Goal: Find specific page/section: Find specific page/section

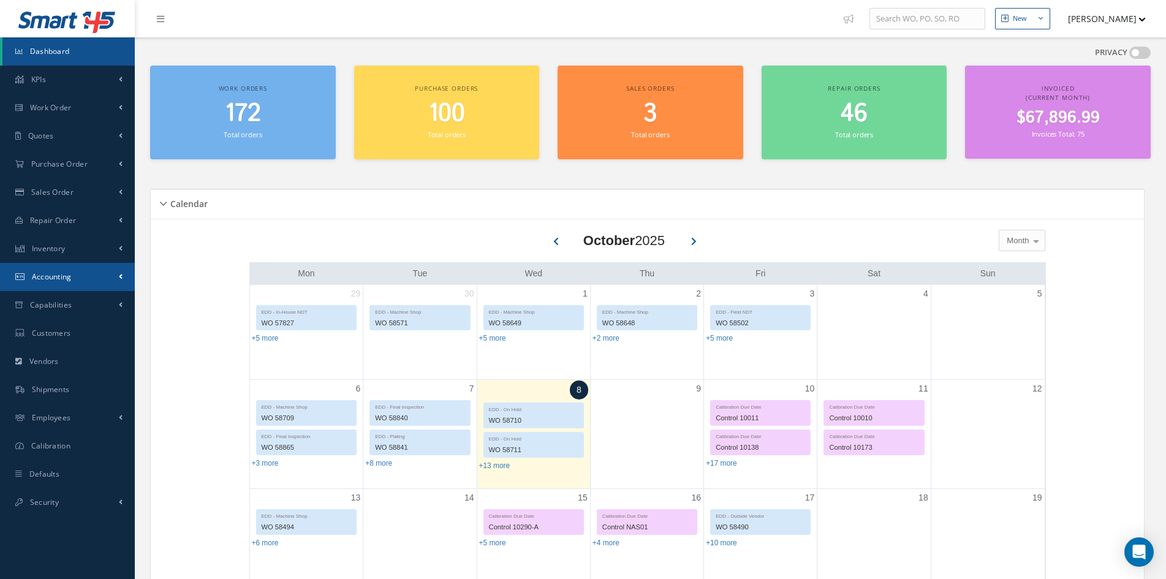
click at [52, 272] on span "Accounting" at bounding box center [52, 277] width 40 height 10
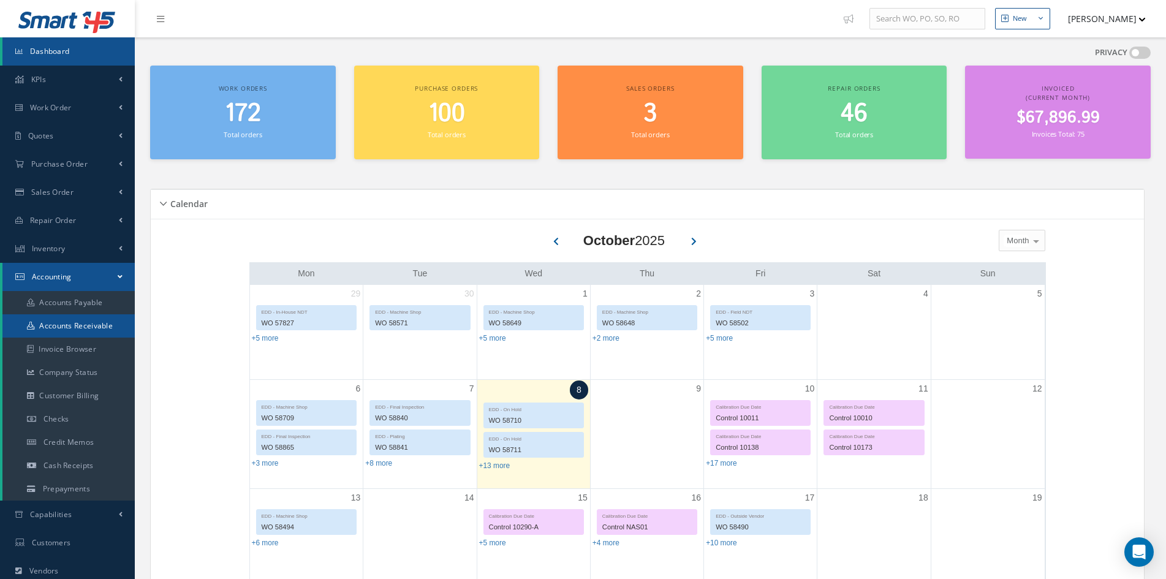
click at [50, 321] on link "Accounts Receivable" at bounding box center [68, 325] width 132 height 23
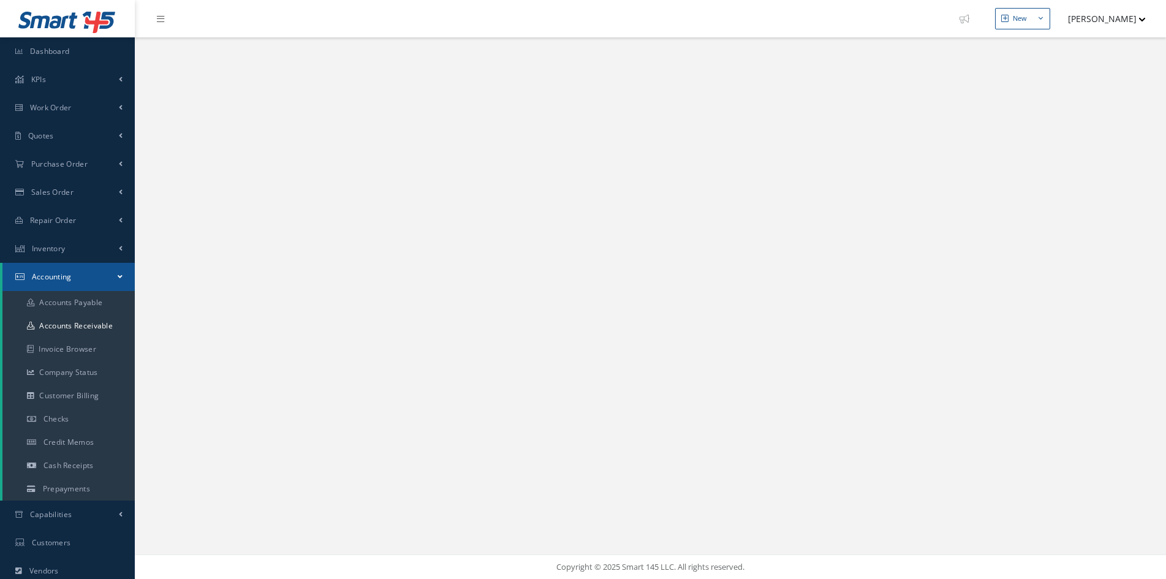
select select "25"
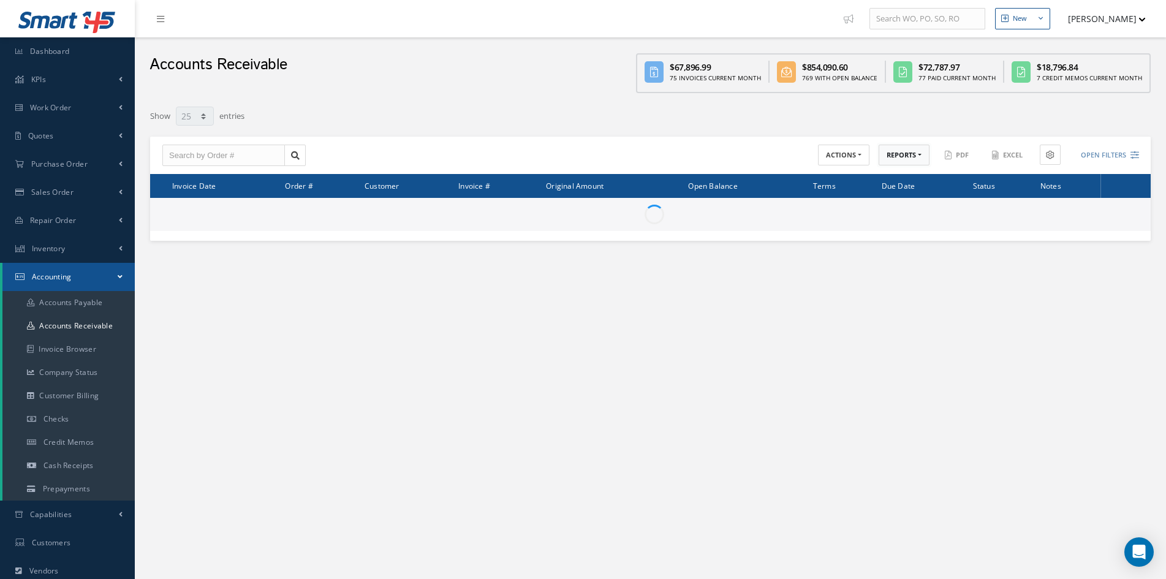
click at [899, 156] on button "REPORTS" at bounding box center [904, 155] width 51 height 21
click at [890, 181] on link "A/R Aging" at bounding box center [928, 175] width 98 height 17
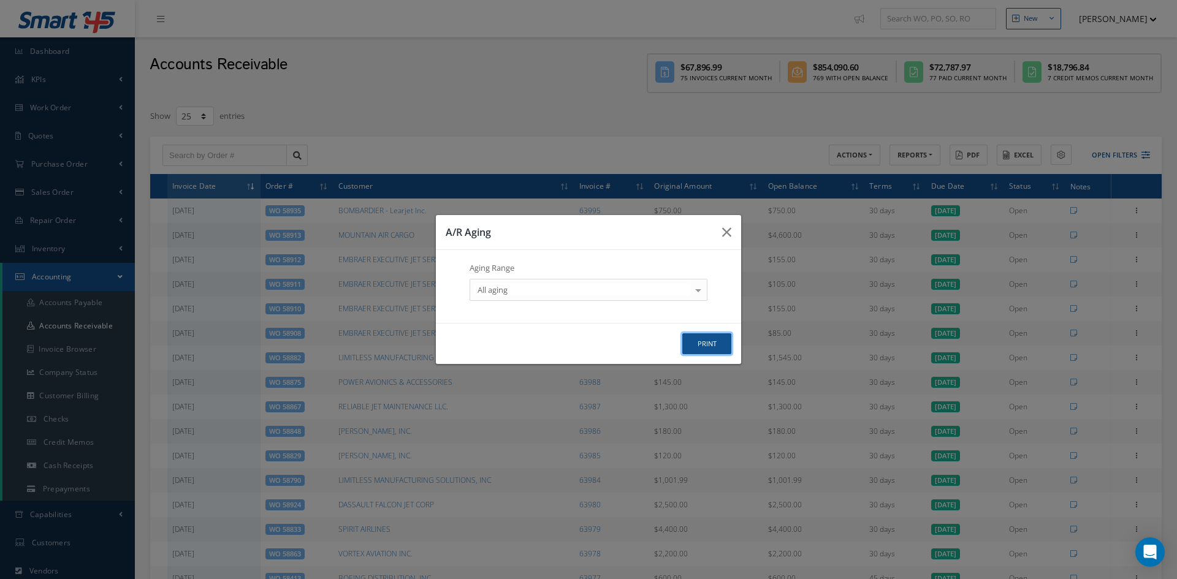
click at [721, 343] on button "print" at bounding box center [706, 343] width 49 height 21
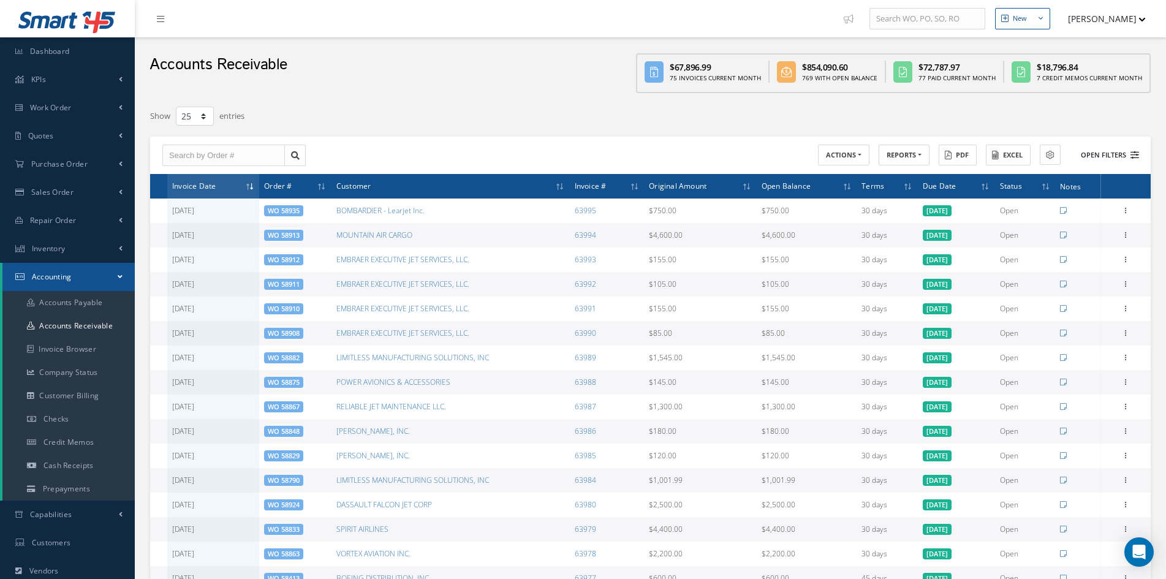
click at [1092, 156] on button "Open Filters" at bounding box center [1104, 155] width 69 height 20
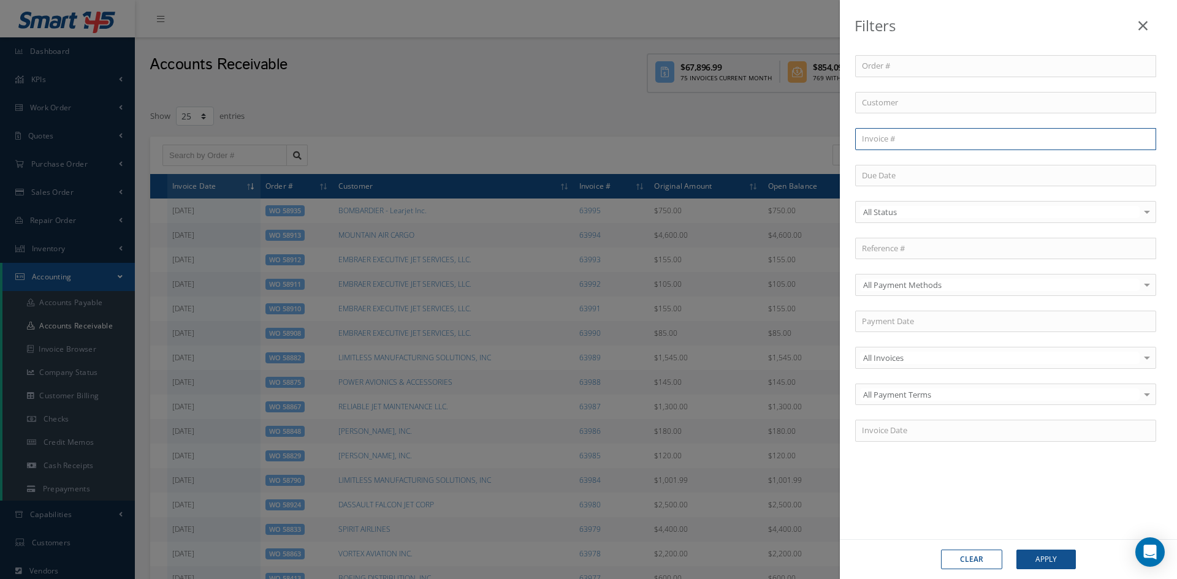
click at [899, 131] on input "text" at bounding box center [1005, 139] width 301 height 22
click at [1016, 550] on button "Apply" at bounding box center [1045, 560] width 59 height 20
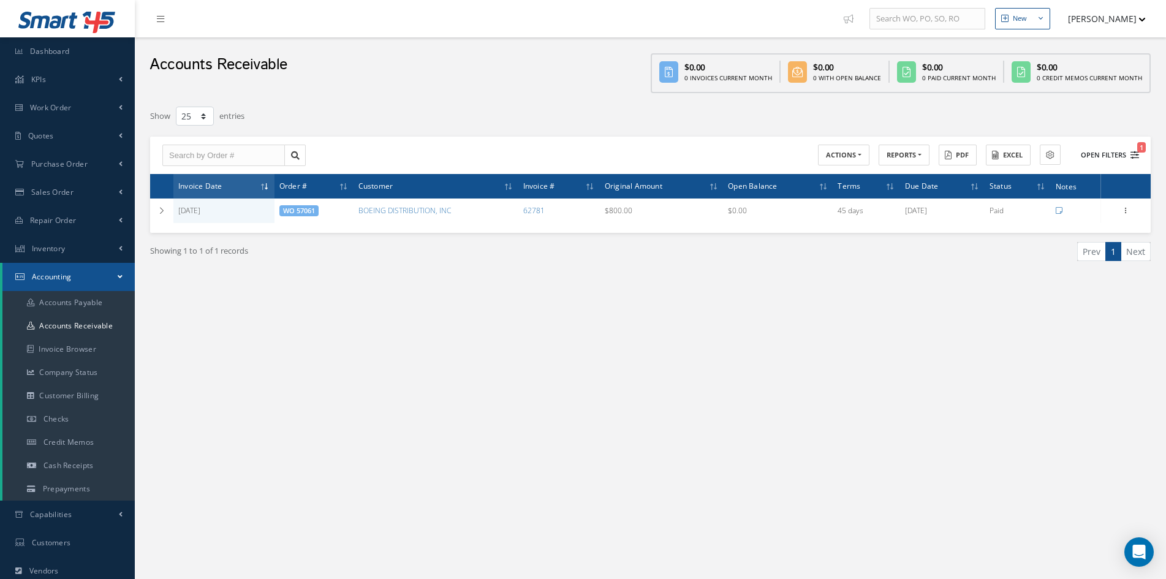
click at [1101, 154] on button "Open Filters 1" at bounding box center [1104, 155] width 69 height 20
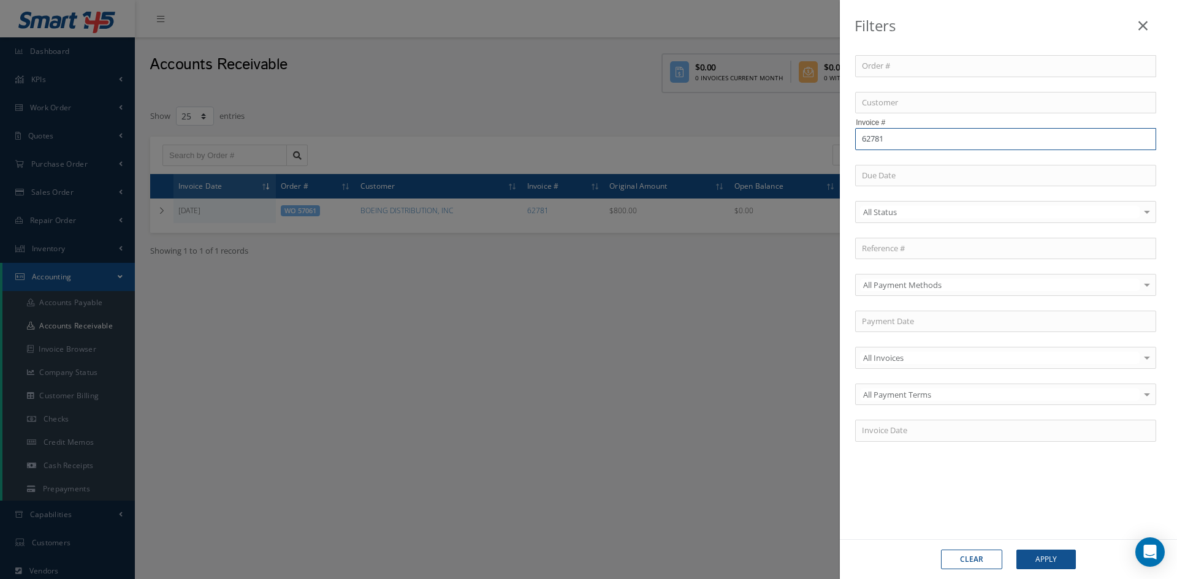
click at [907, 135] on input "62781" at bounding box center [1005, 139] width 301 height 22
click at [1016, 550] on button "Apply" at bounding box center [1045, 560] width 59 height 20
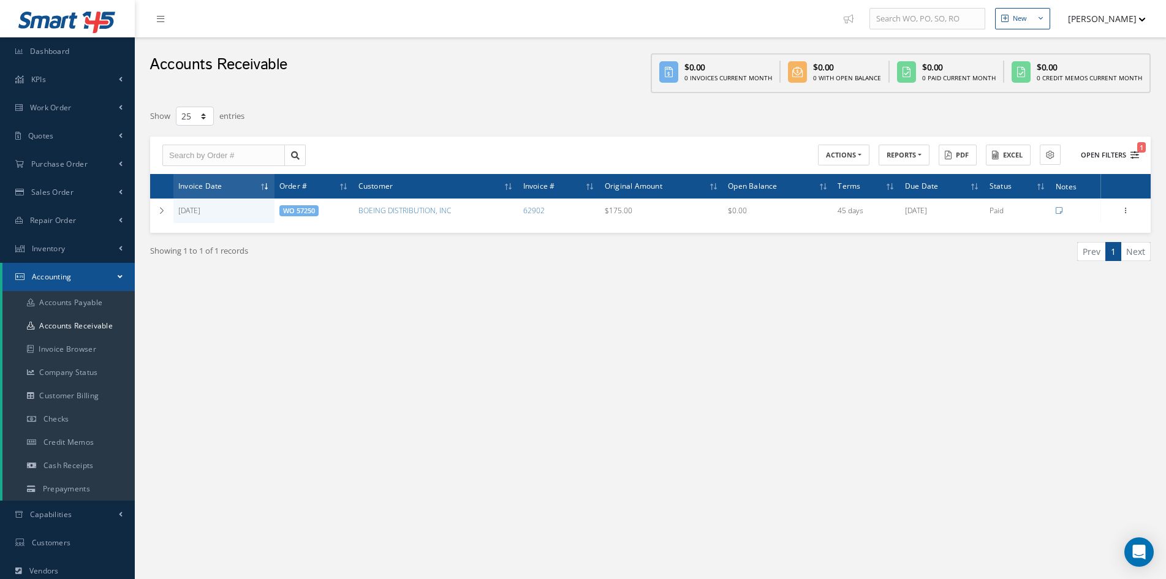
click at [1094, 154] on button "Open Filters 1" at bounding box center [1104, 155] width 69 height 20
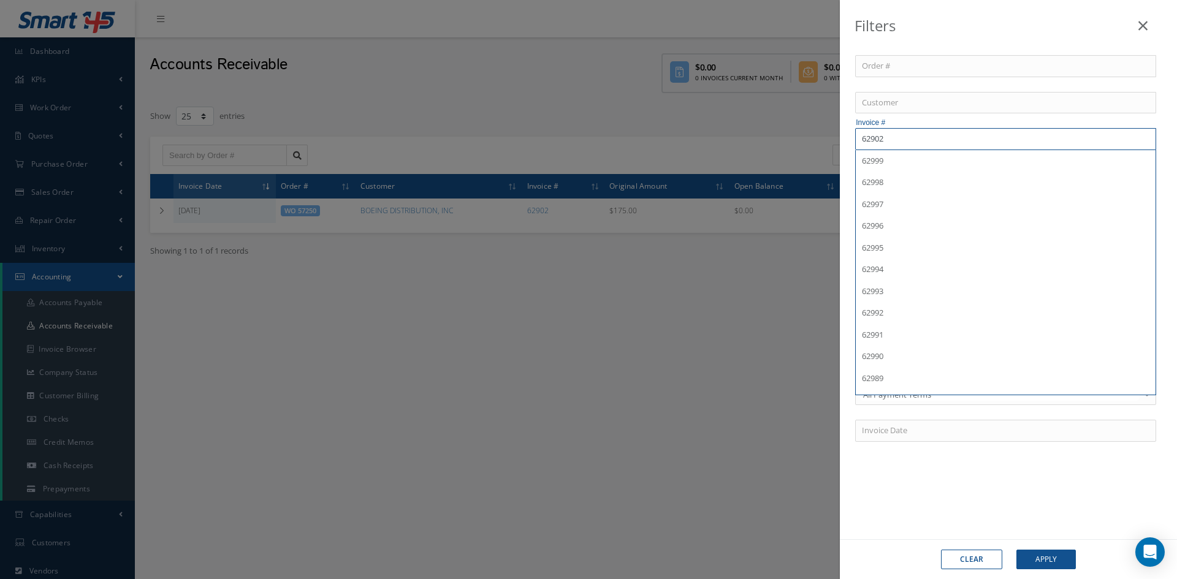
drag, startPoint x: 897, startPoint y: 141, endPoint x: 660, endPoint y: 107, distance: 240.2
click at [706, 105] on div "Filters Order # Customer Invoice # 62902 62999 62998 62997 62996 62995 62994 62…" at bounding box center [588, 289] width 1177 height 579
paste input "321"
type input "62321"
click at [1016, 550] on button "Apply" at bounding box center [1045, 560] width 59 height 20
